Goal: Task Accomplishment & Management: Manage account settings

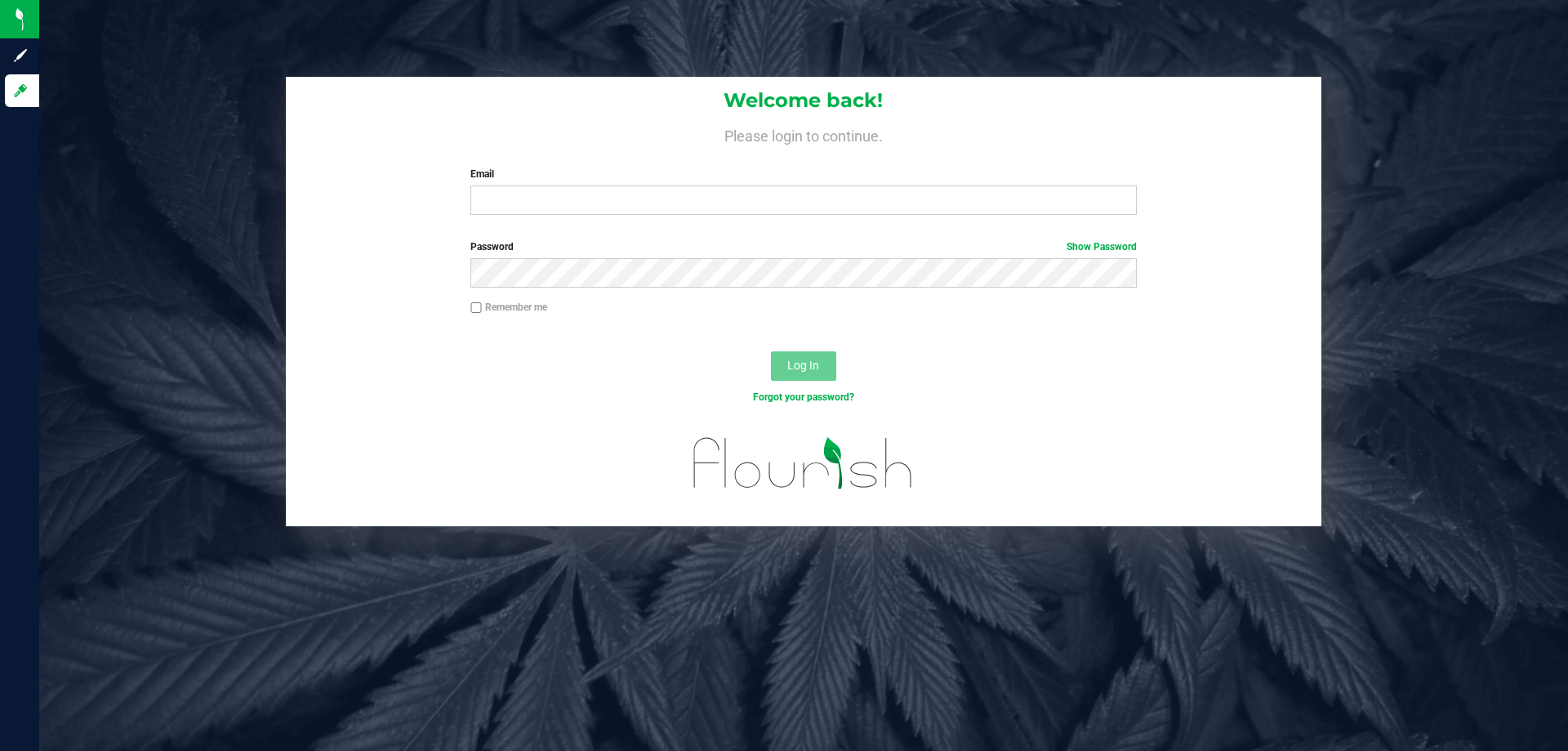
click at [672, 239] on label "Password Show Password" at bounding box center [802, 247] width 665 height 15
click at [722, 197] on input "Email" at bounding box center [802, 200] width 665 height 29
type input "[EMAIL_ADDRESS][DOMAIN_NAME]"
click at [771, 351] on button "Log In" at bounding box center [804, 365] width 66 height 29
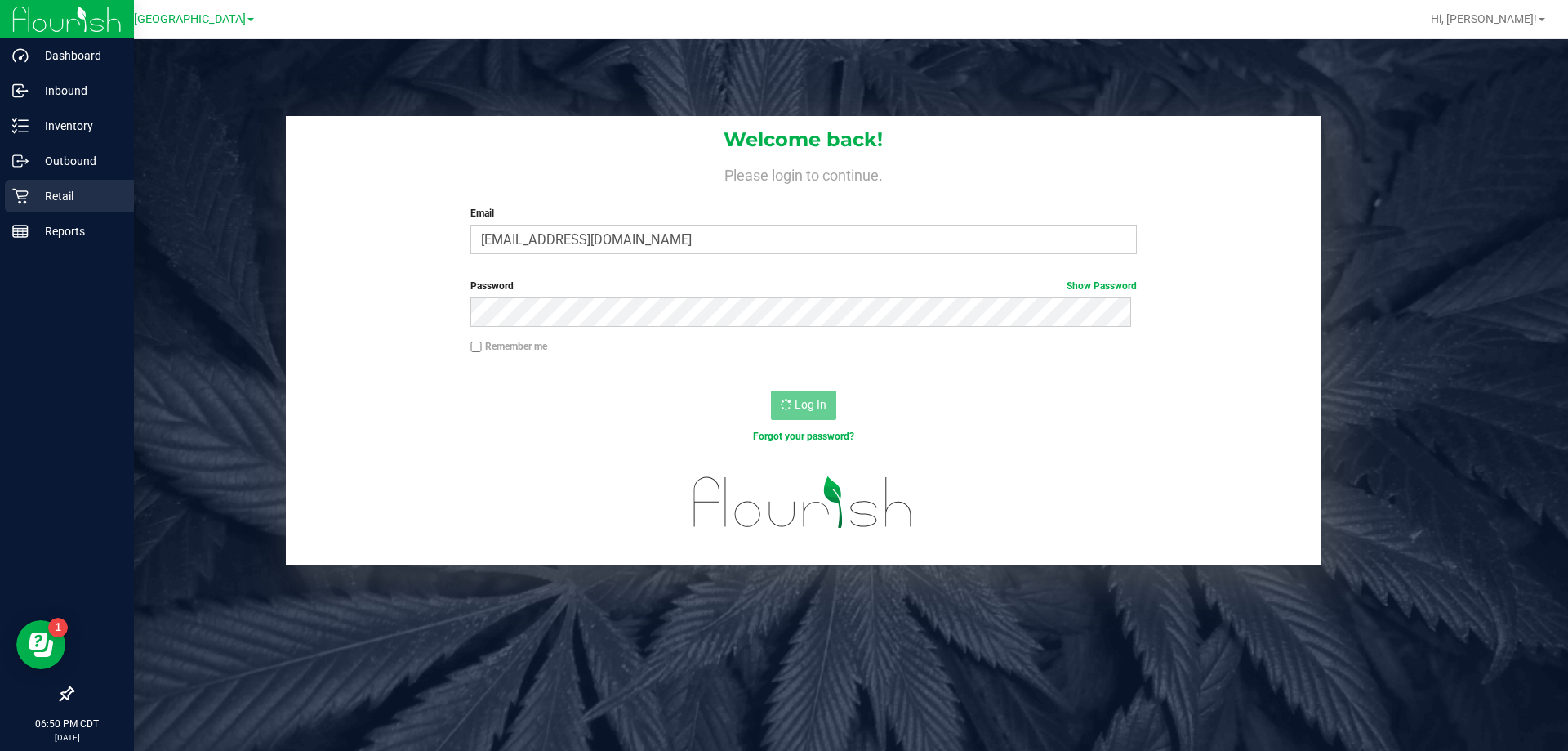
click at [25, 187] on div "Retail" at bounding box center [69, 195] width 129 height 33
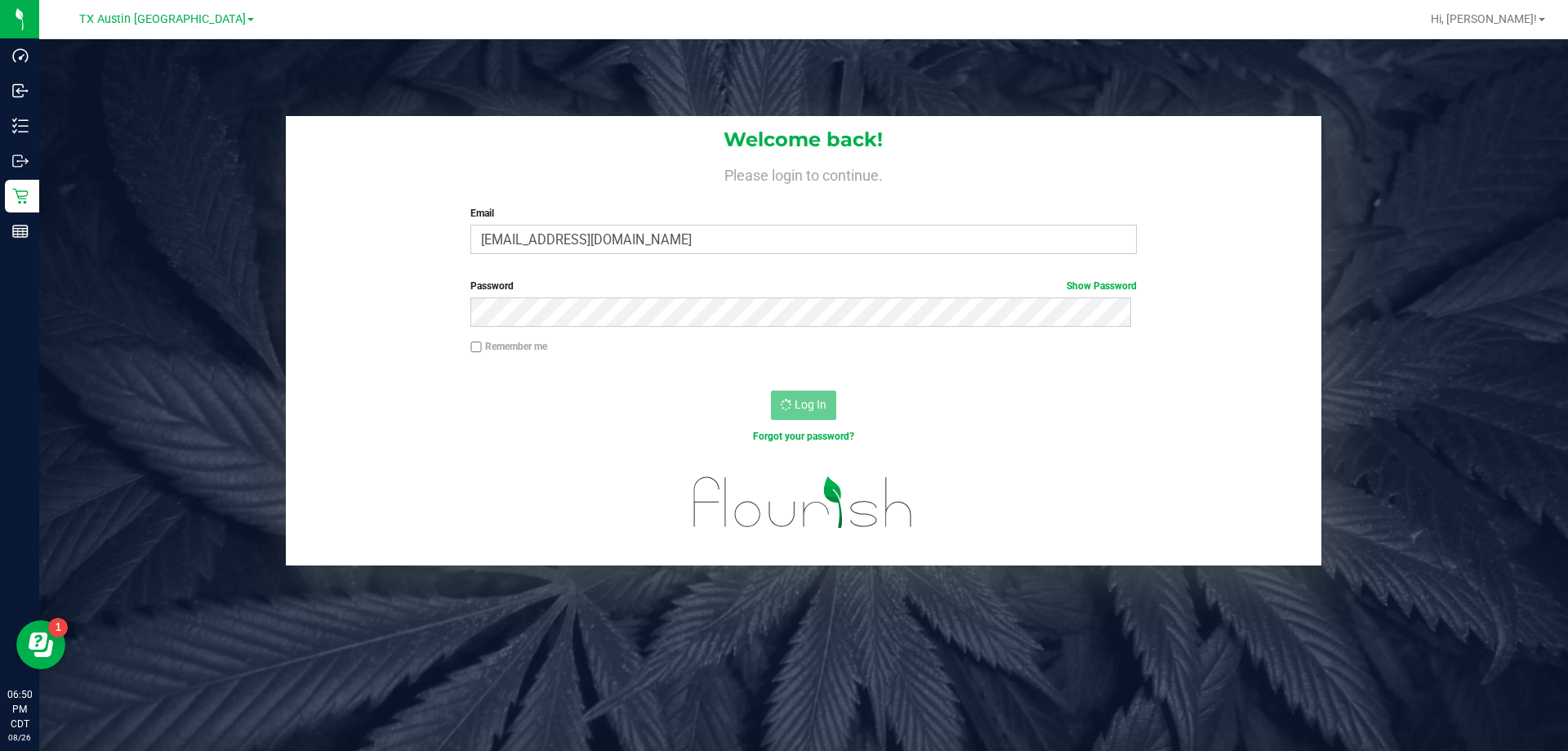
click at [200, 23] on link "TX Austin [GEOGRAPHIC_DATA]" at bounding box center [166, 18] width 175 height 16
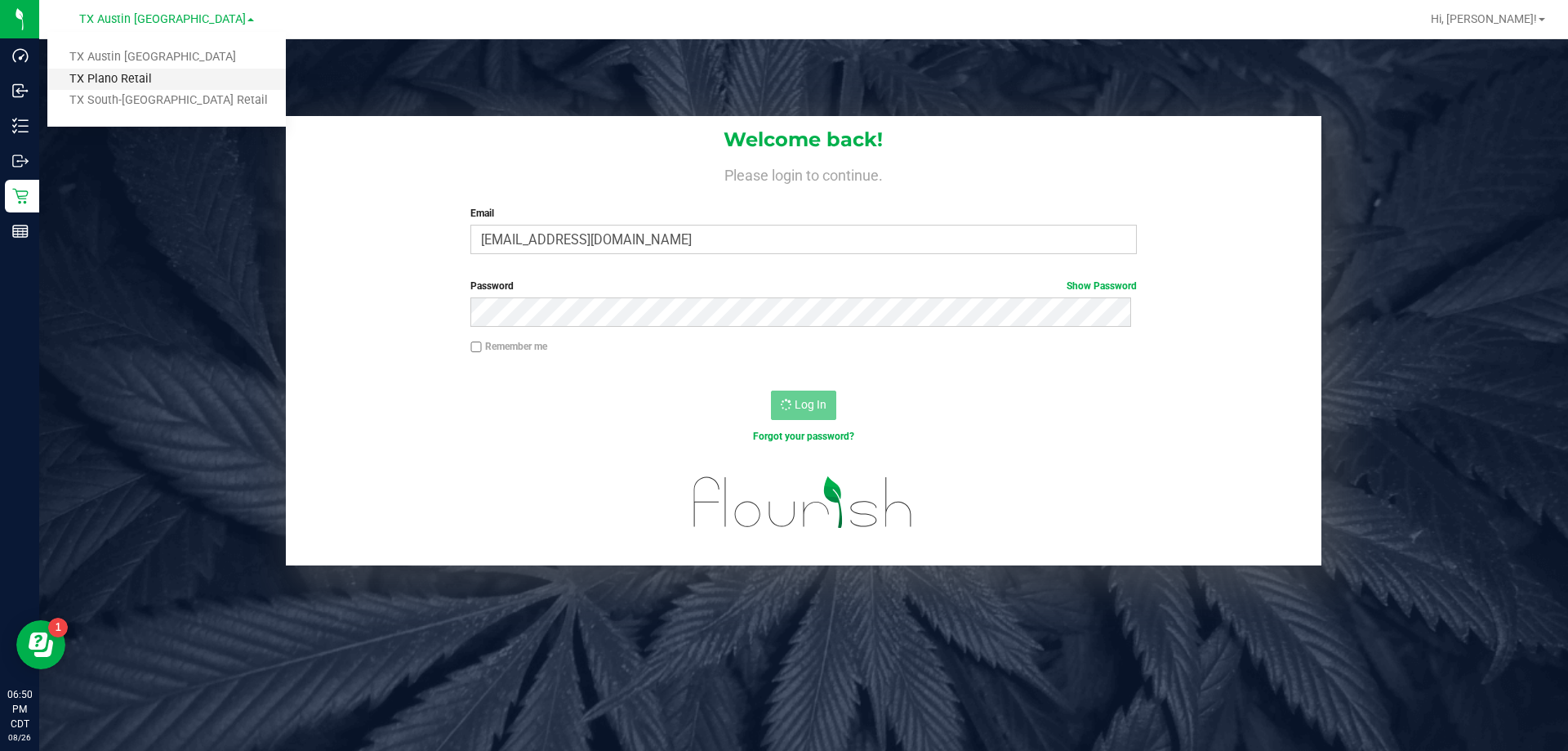
click at [138, 86] on link "TX Plano Retail" at bounding box center [166, 80] width 238 height 23
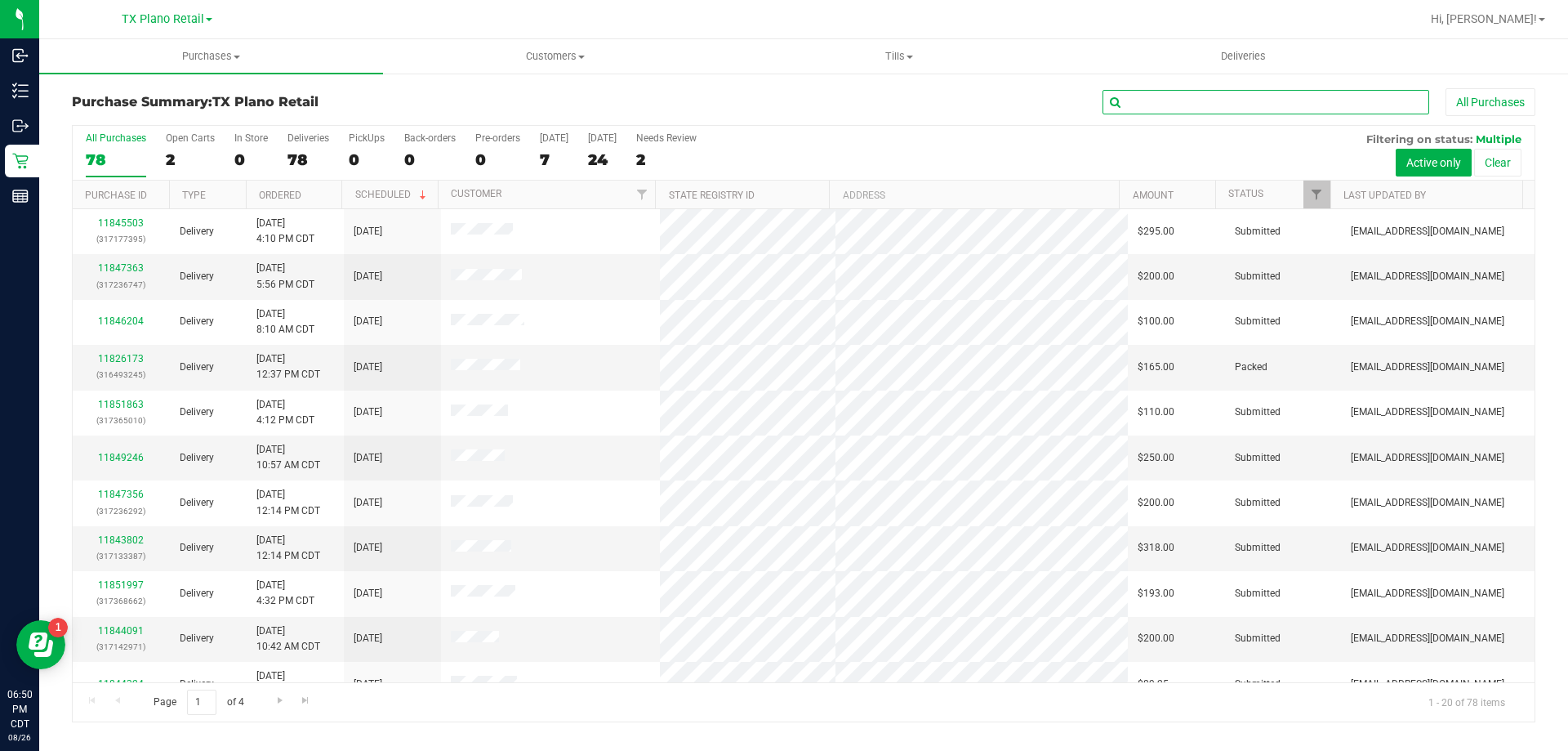
click at [1308, 102] on input "text" at bounding box center [1266, 102] width 327 height 24
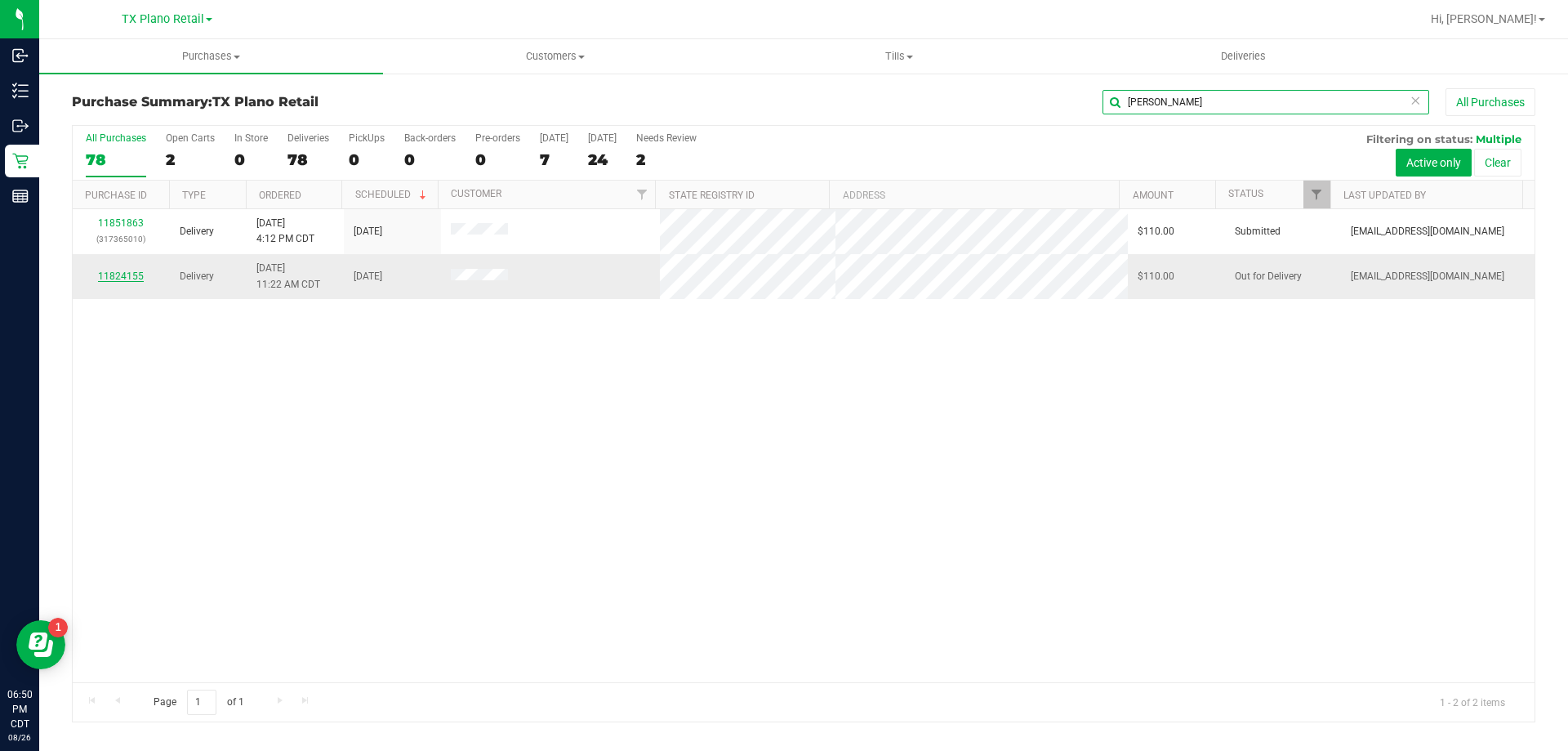
type input "deon"
click at [106, 279] on link "11824155" at bounding box center [120, 276] width 46 height 11
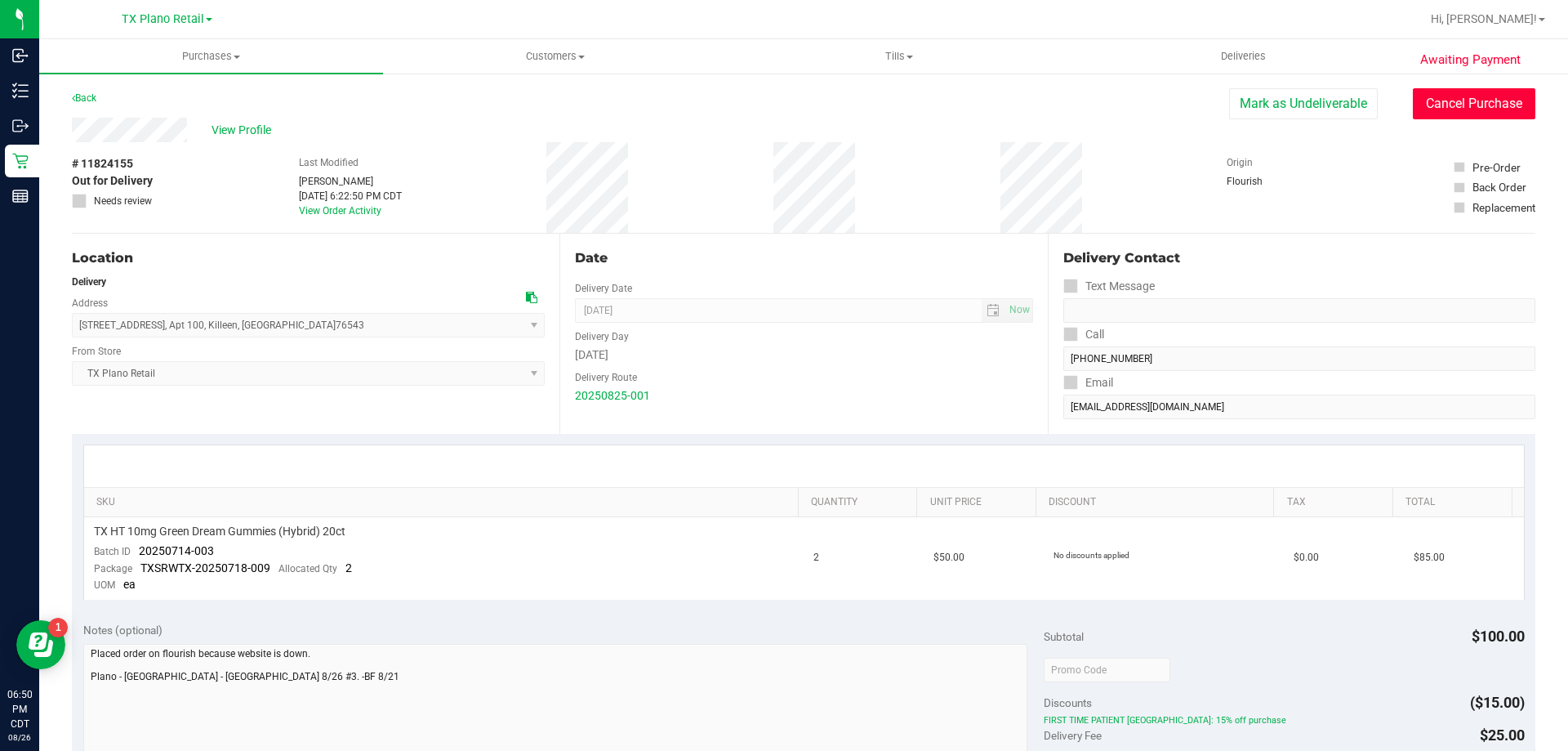
click at [1477, 112] on button "Cancel Purchase" at bounding box center [1474, 103] width 123 height 31
